Goal: Task Accomplishment & Management: Manage account settings

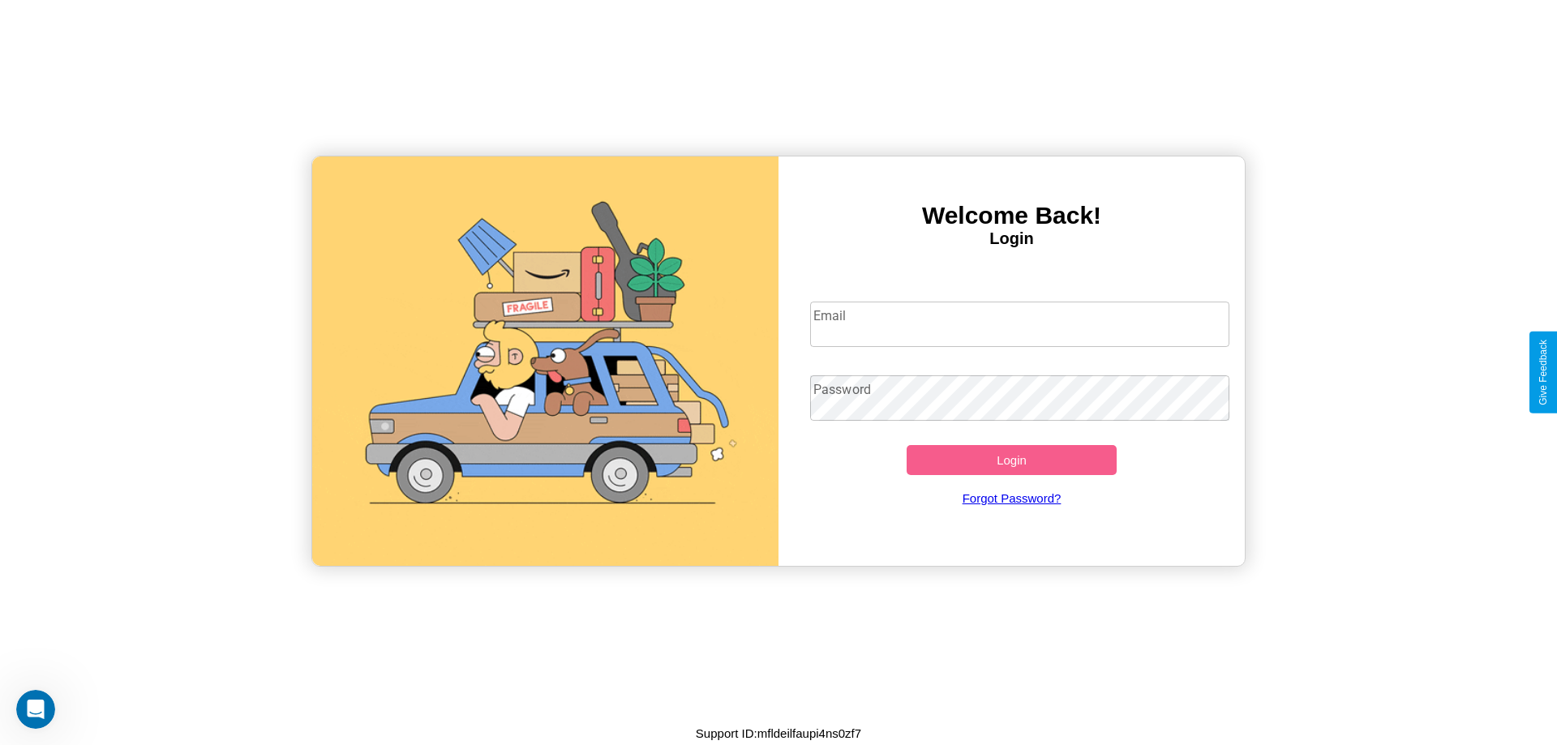
click at [1019, 324] on input "Email" at bounding box center [1020, 324] width 420 height 45
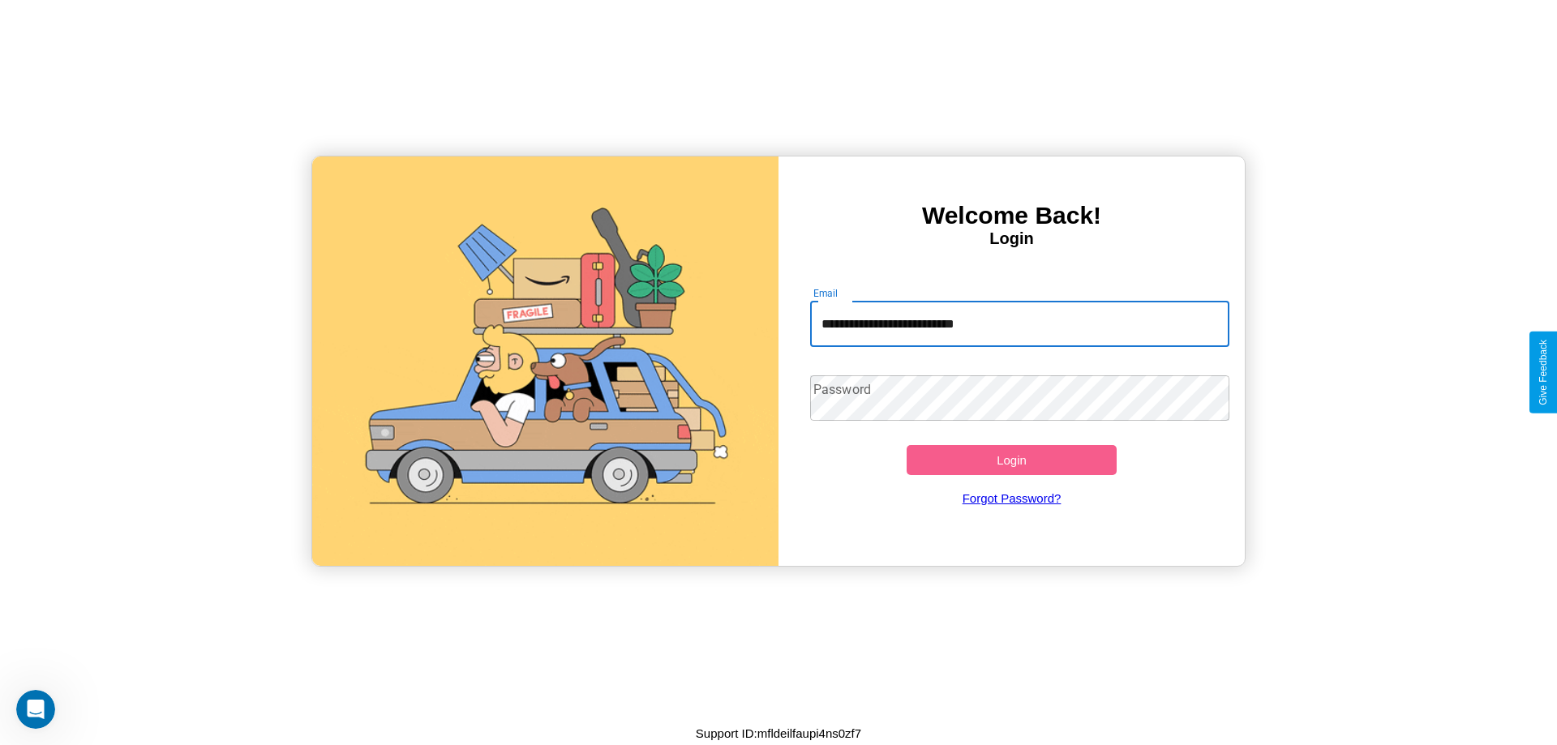
type input "**********"
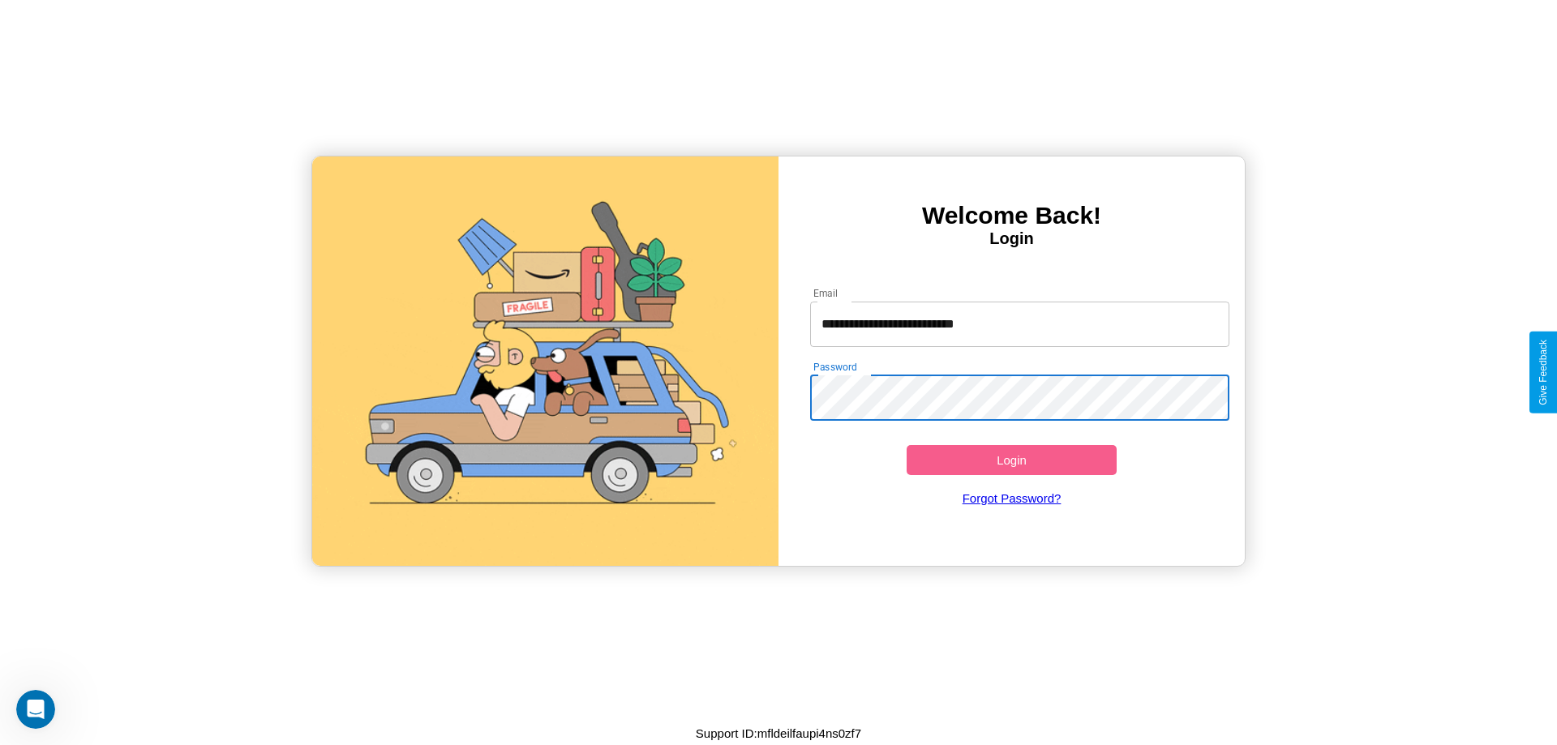
click at [1011, 460] on button "Login" at bounding box center [1012, 460] width 210 height 30
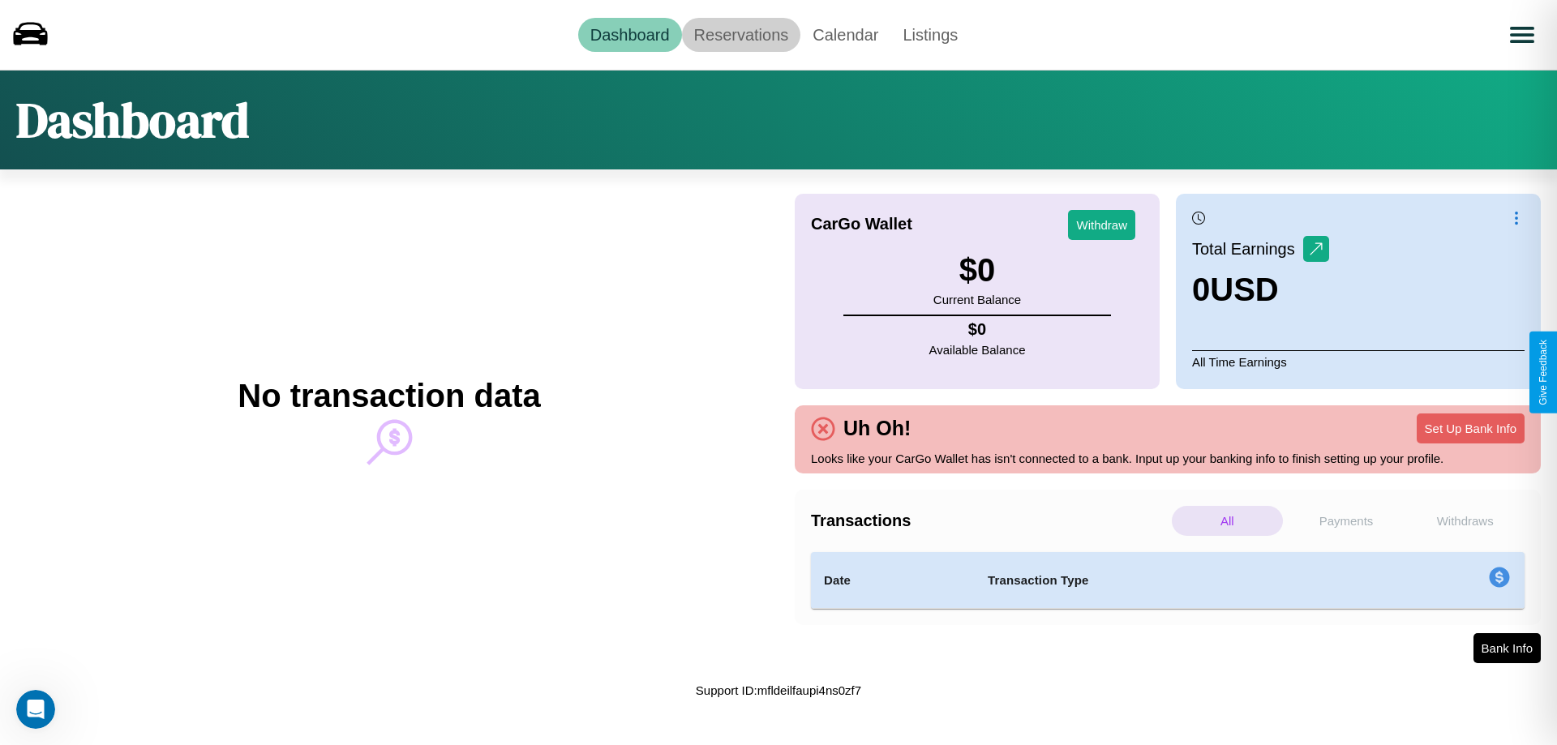
click at [740, 34] on link "Reservations" at bounding box center [741, 35] width 119 height 34
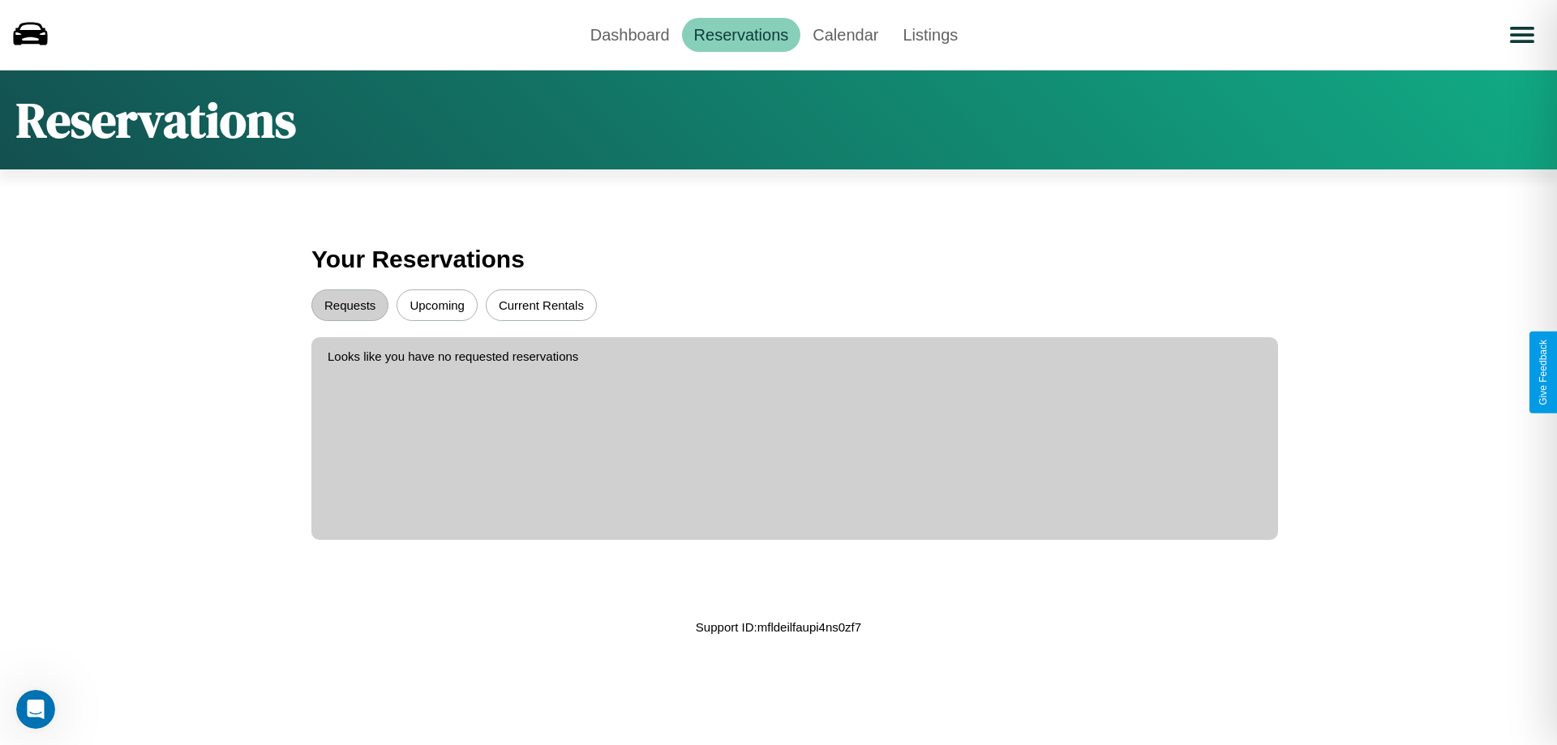
click at [437, 305] on button "Upcoming" at bounding box center [437, 306] width 81 height 32
click at [350, 305] on button "Requests" at bounding box center [349, 306] width 77 height 32
click at [845, 34] on link "Calendar" at bounding box center [845, 35] width 90 height 34
